Goal: Navigation & Orientation: Understand site structure

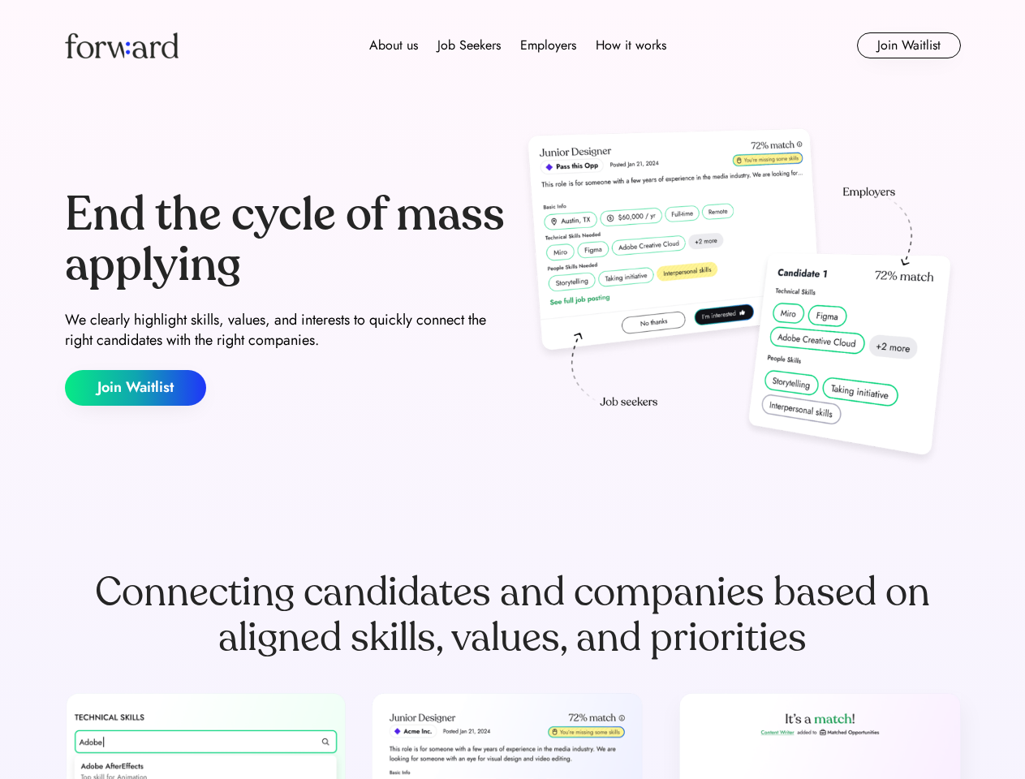
click at [512, 389] on div "End the cycle of mass applying We clearly highlight skills, values, and interes…" at bounding box center [513, 297] width 896 height 349
click at [513, 45] on div "About us Job Seekers Employers How it works" at bounding box center [517, 45] width 639 height 19
click at [122, 45] on img at bounding box center [122, 45] width 114 height 26
click at [518, 45] on div "About us Job Seekers Employers How it works" at bounding box center [517, 45] width 639 height 19
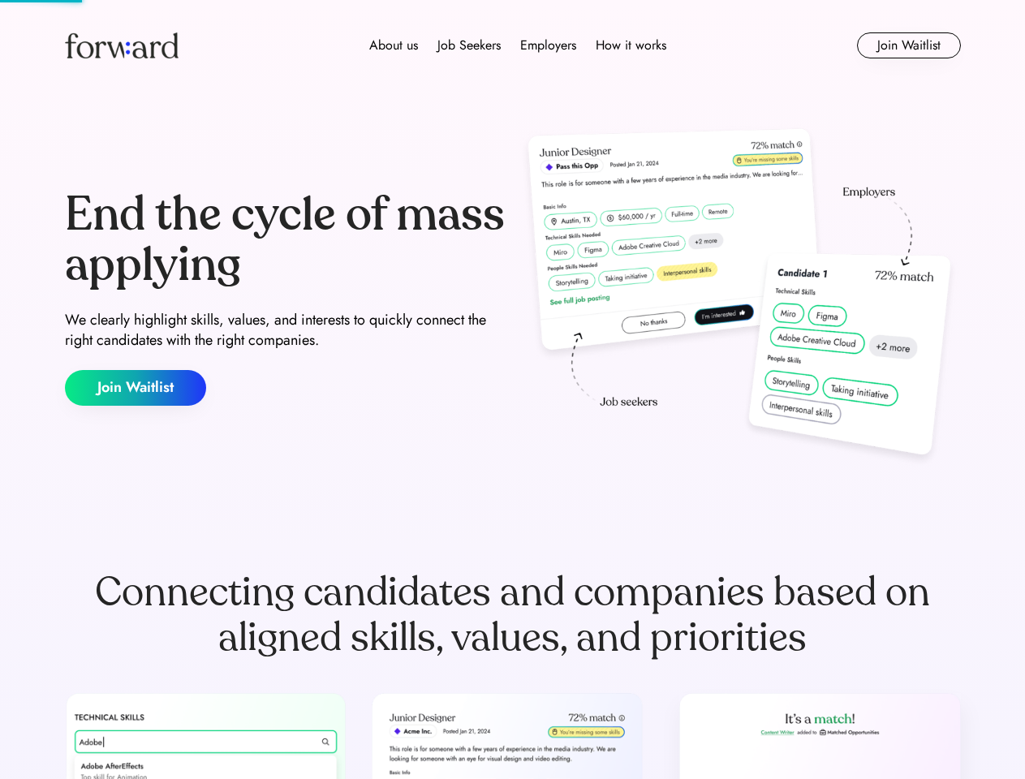
click at [394, 45] on div "About us" at bounding box center [393, 45] width 49 height 19
click at [469, 45] on div "Job Seekers" at bounding box center [468, 45] width 63 height 19
click at [548, 45] on div "Employers" at bounding box center [548, 45] width 56 height 19
click at [630, 45] on div "How it works" at bounding box center [631, 45] width 71 height 19
click at [908, 45] on button "Join Waitlist" at bounding box center [909, 45] width 104 height 26
